Goal: Task Accomplishment & Management: Manage account settings

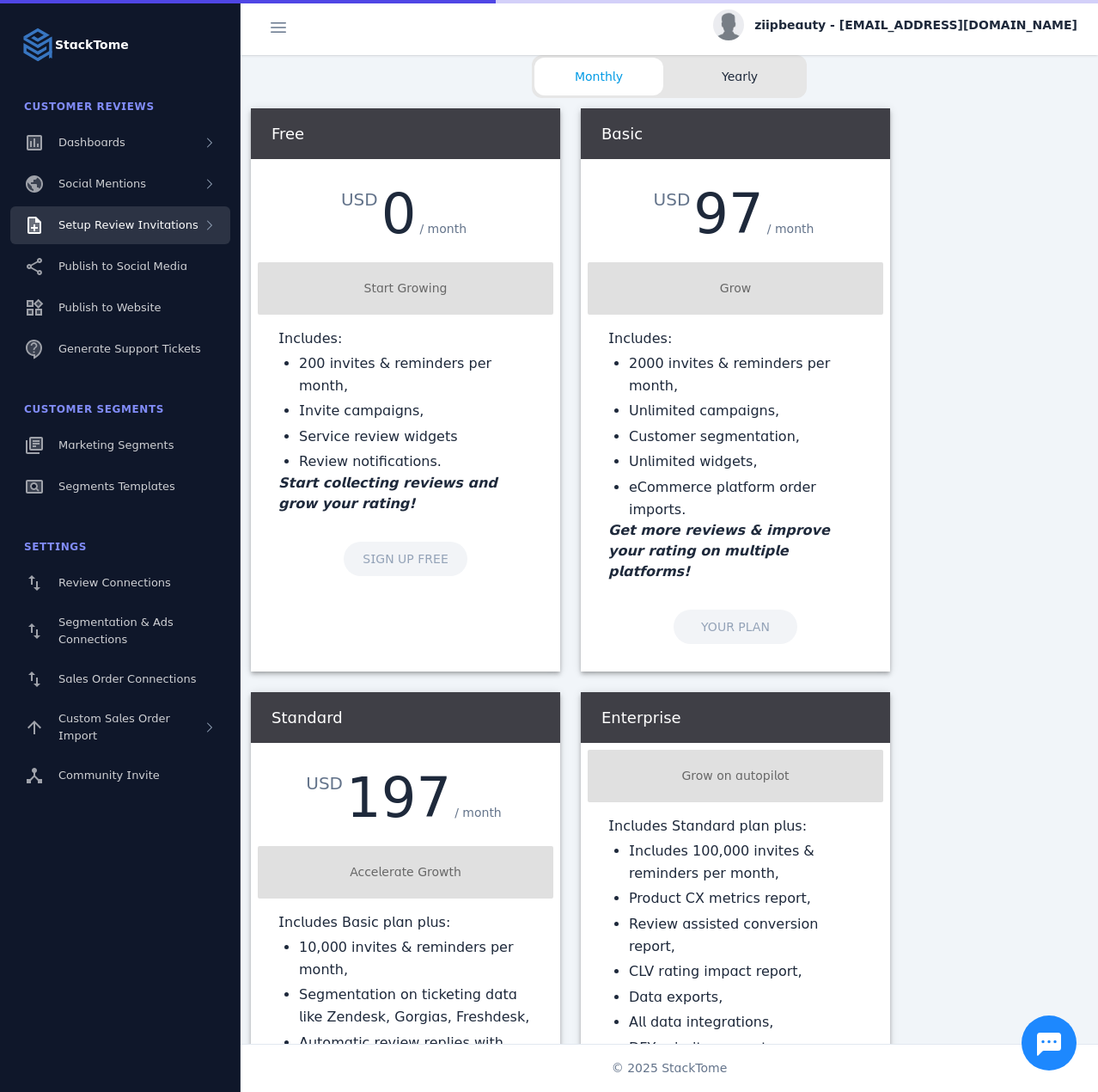
click at [129, 233] on div "Setup Review Invitations" at bounding box center [128, 225] width 140 height 18
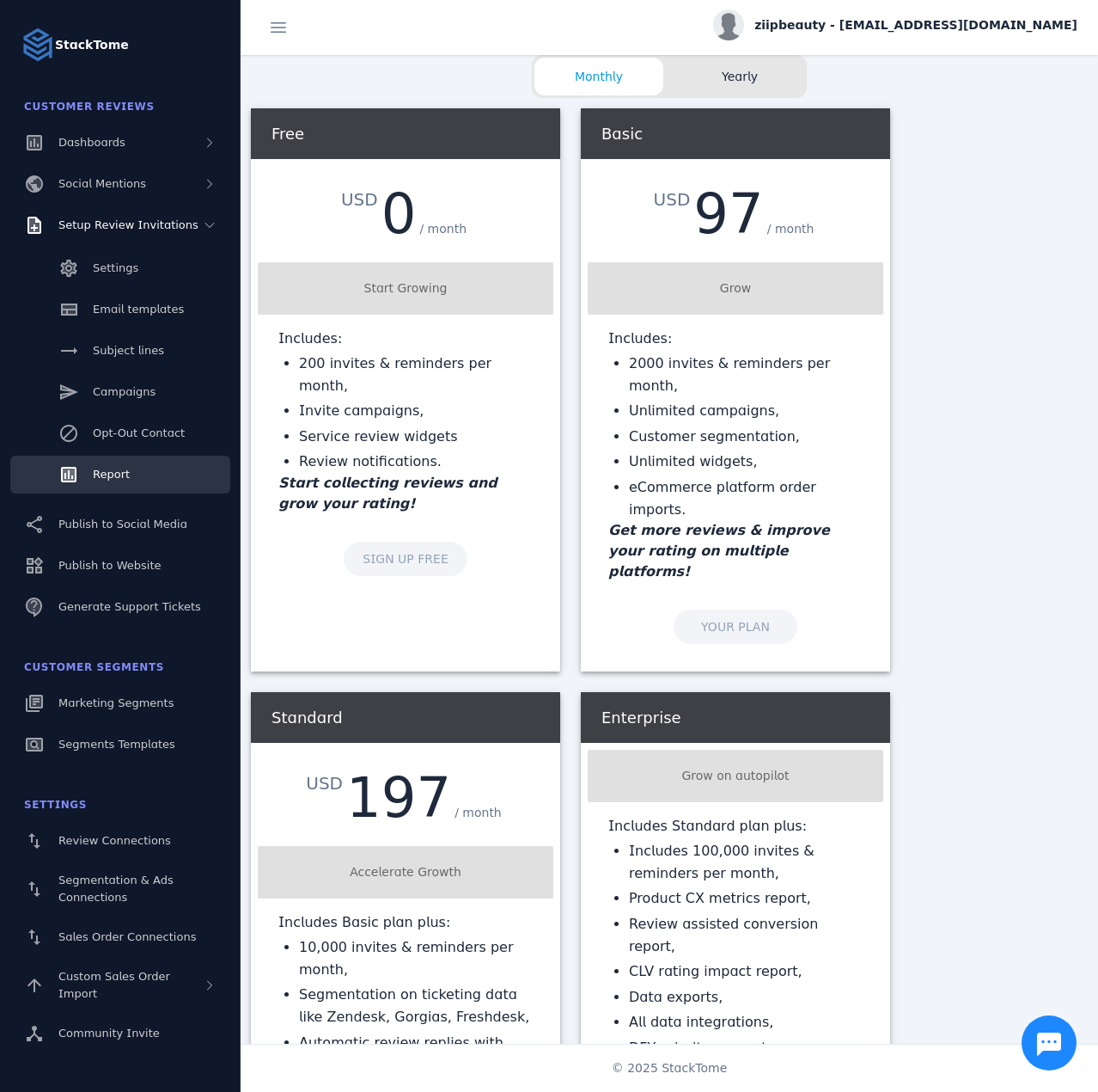
click at [135, 468] on link "Report" at bounding box center [120, 474] width 220 height 38
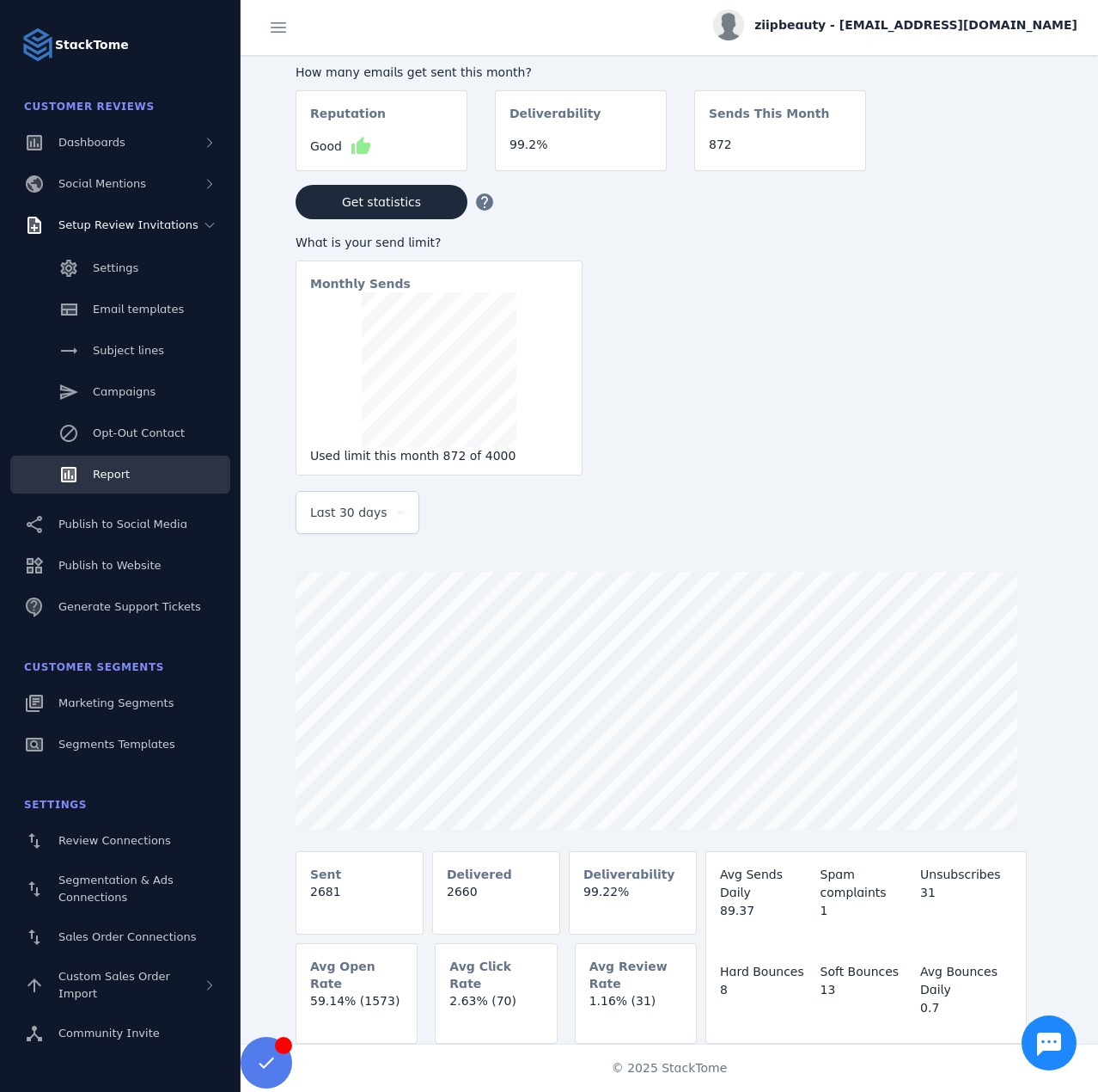
click at [346, 520] on span "Last 30 days" at bounding box center [348, 512] width 77 height 20
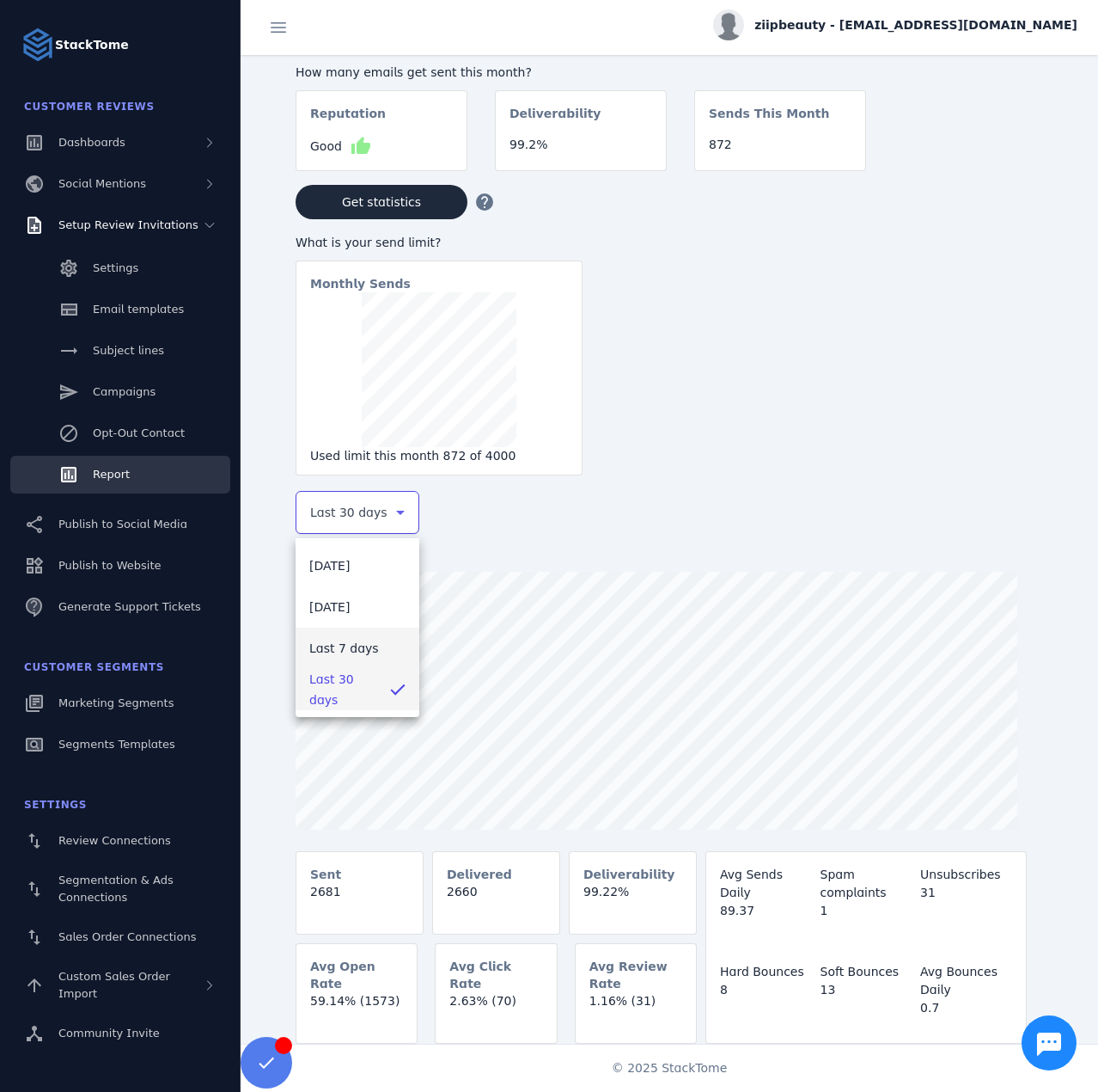
click at [345, 648] on span "Last 7 days" at bounding box center [344, 648] width 70 height 20
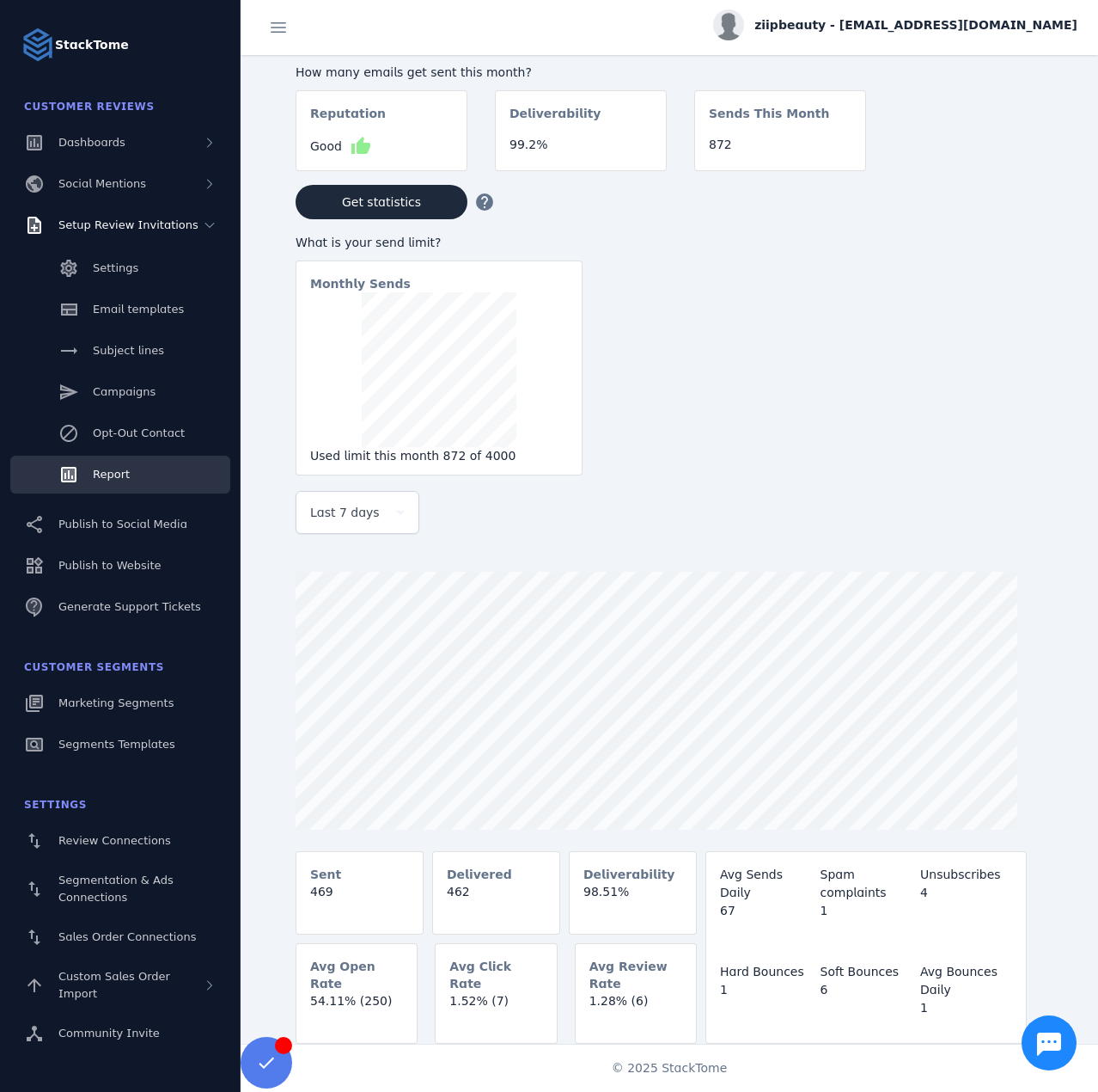
click at [1016, 34] on div "ziipbeauty - cs_ziip@stacktome.com" at bounding box center [895, 24] width 364 height 31
click at [1035, 161] on span "Sign out" at bounding box center [1024, 166] width 50 height 20
